Goal: Transaction & Acquisition: Purchase product/service

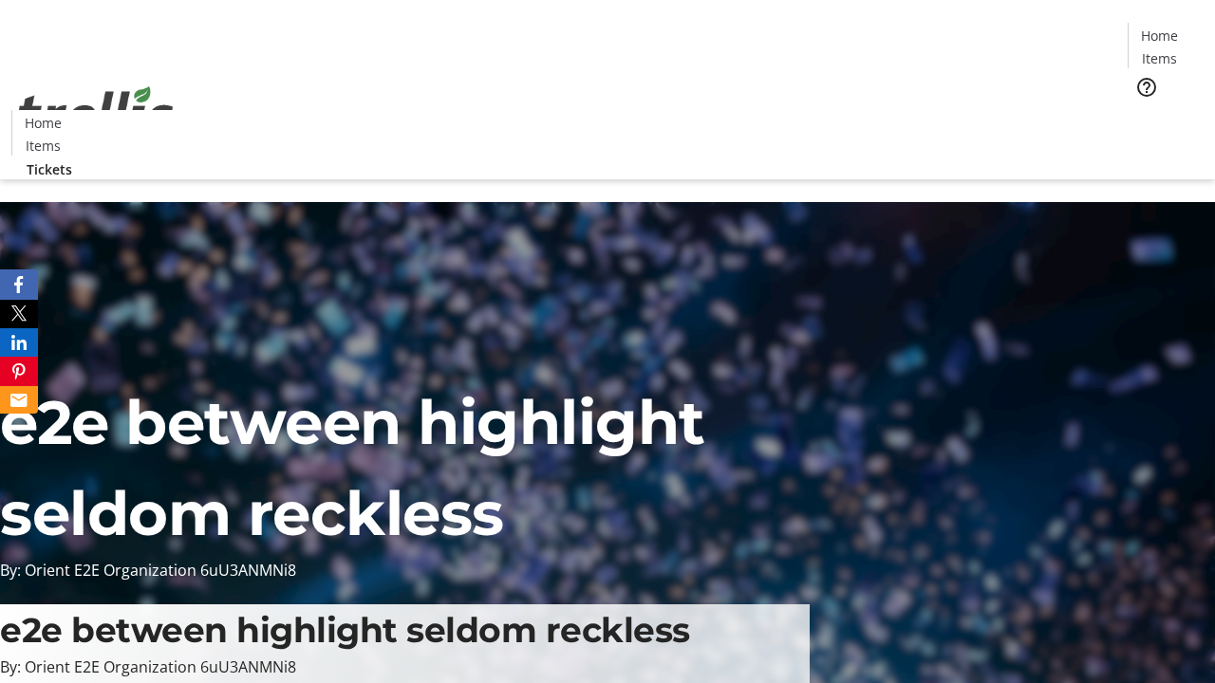
click at [1143, 110] on span "Tickets" at bounding box center [1166, 120] width 46 height 20
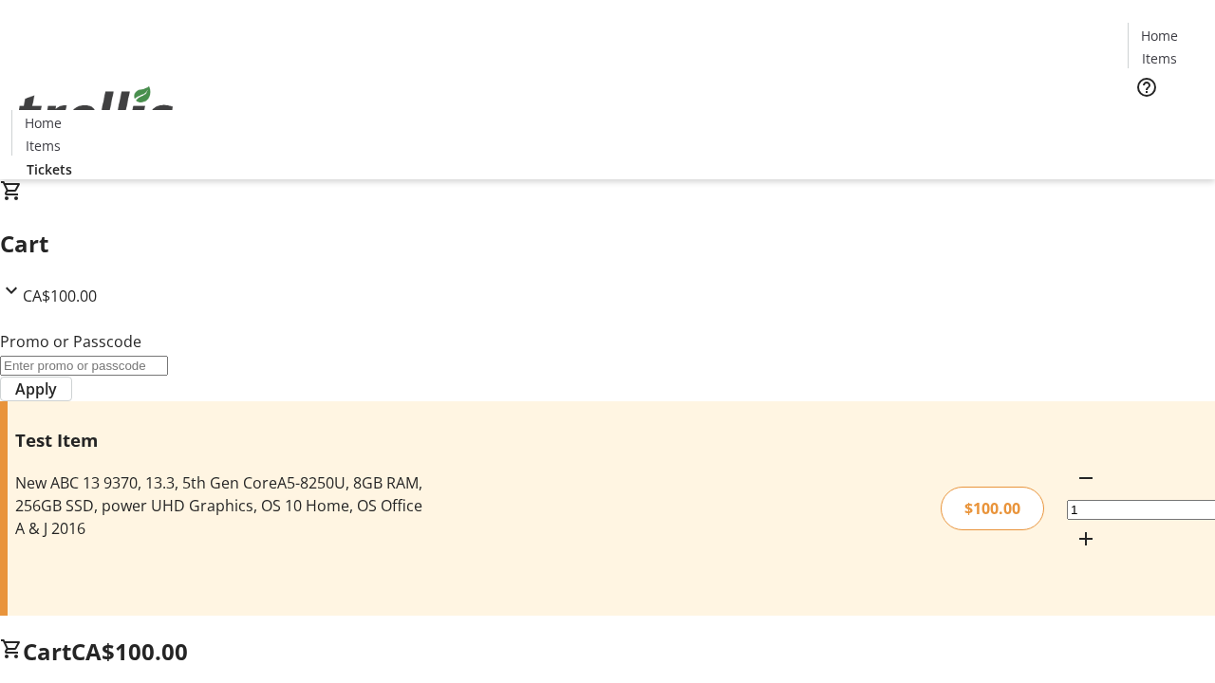
type input "PERCENT"
